Goal: Task Accomplishment & Management: Complete application form

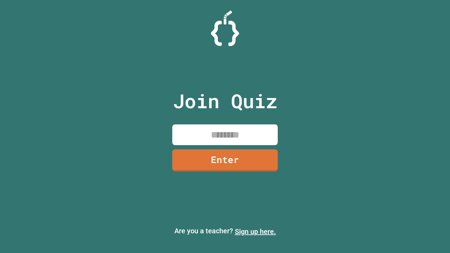
click at [255, 232] on link "Sign up here." at bounding box center [255, 231] width 41 height 8
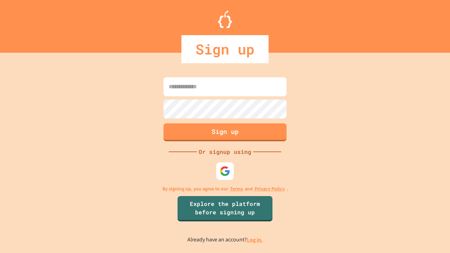
click at [255, 240] on link "Log in." at bounding box center [255, 239] width 16 height 7
